Goal: Information Seeking & Learning: Learn about a topic

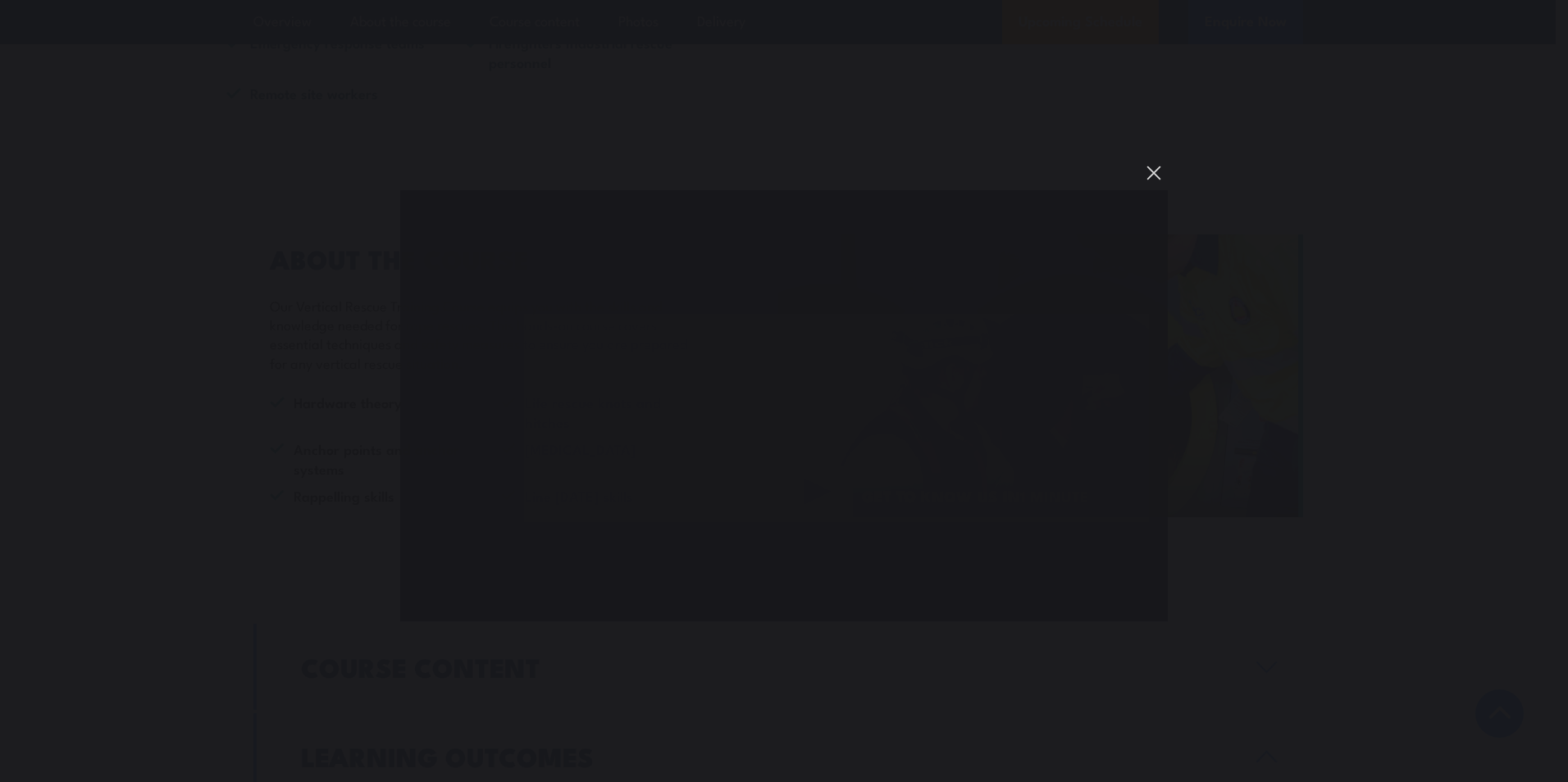
click at [1149, 163] on button "You can close this modal content with the ESC key" at bounding box center [1154, 173] width 28 height 28
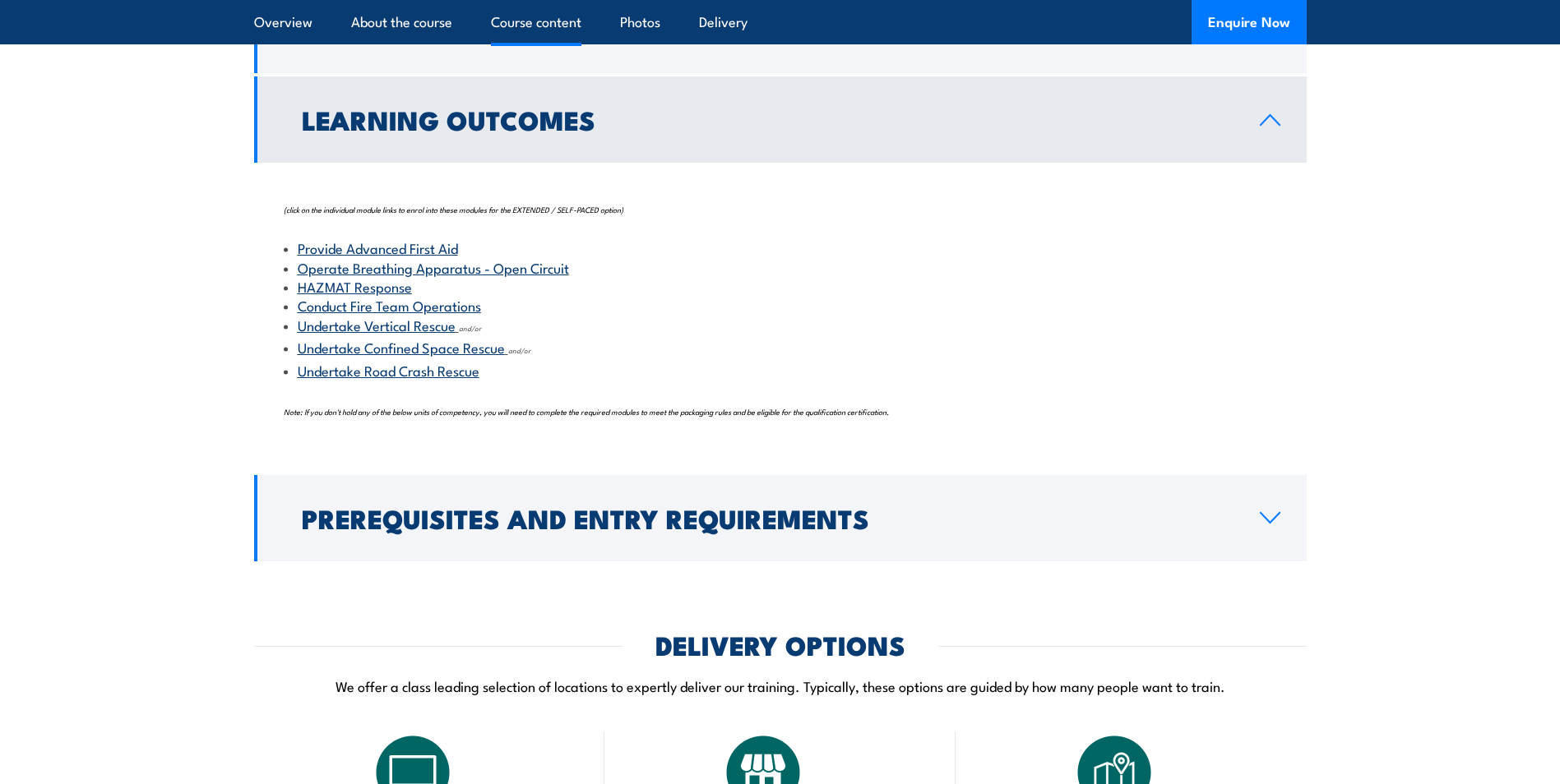
click at [415, 342] on link "Undertake Confined Space Rescue" at bounding box center [401, 347] width 207 height 19
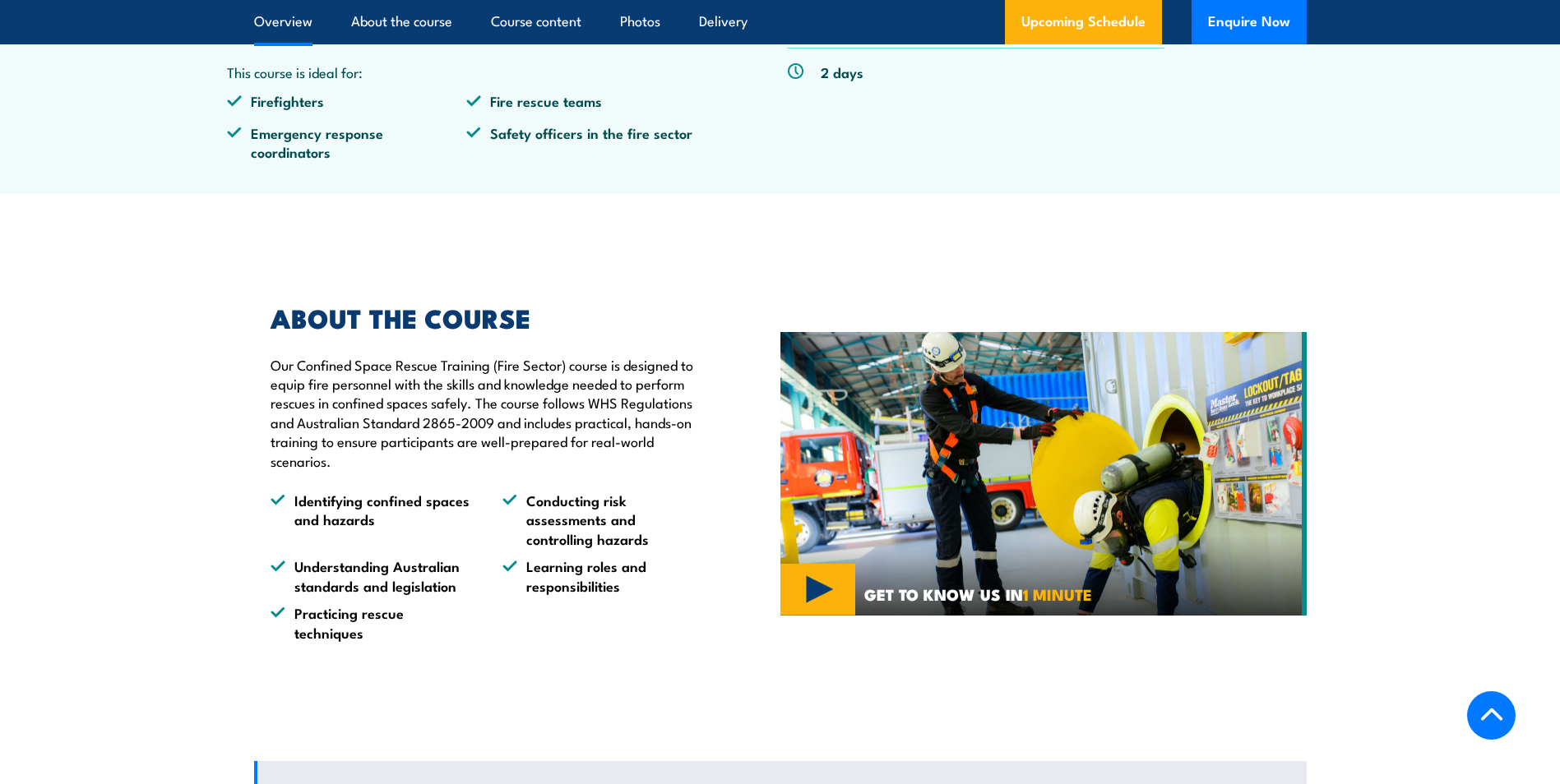
scroll to position [658, 0]
